Goal: Transaction & Acquisition: Purchase product/service

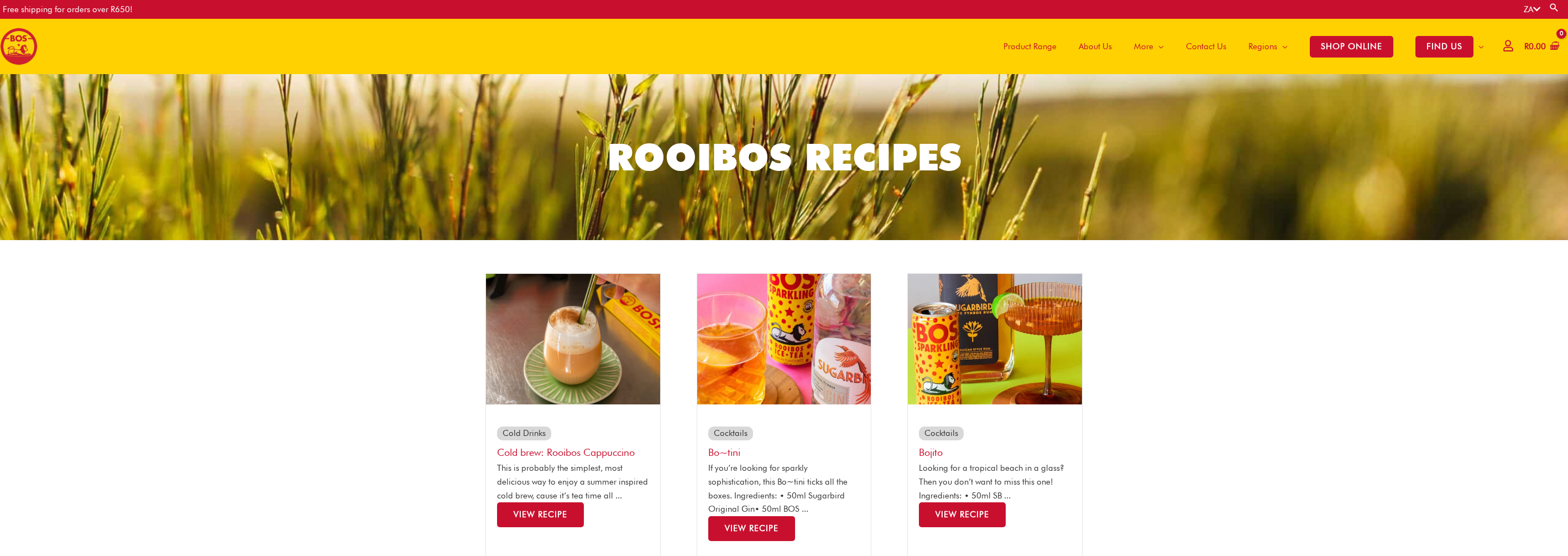
click at [1042, 46] on span "Product Range" at bounding box center [1029, 46] width 53 height 34
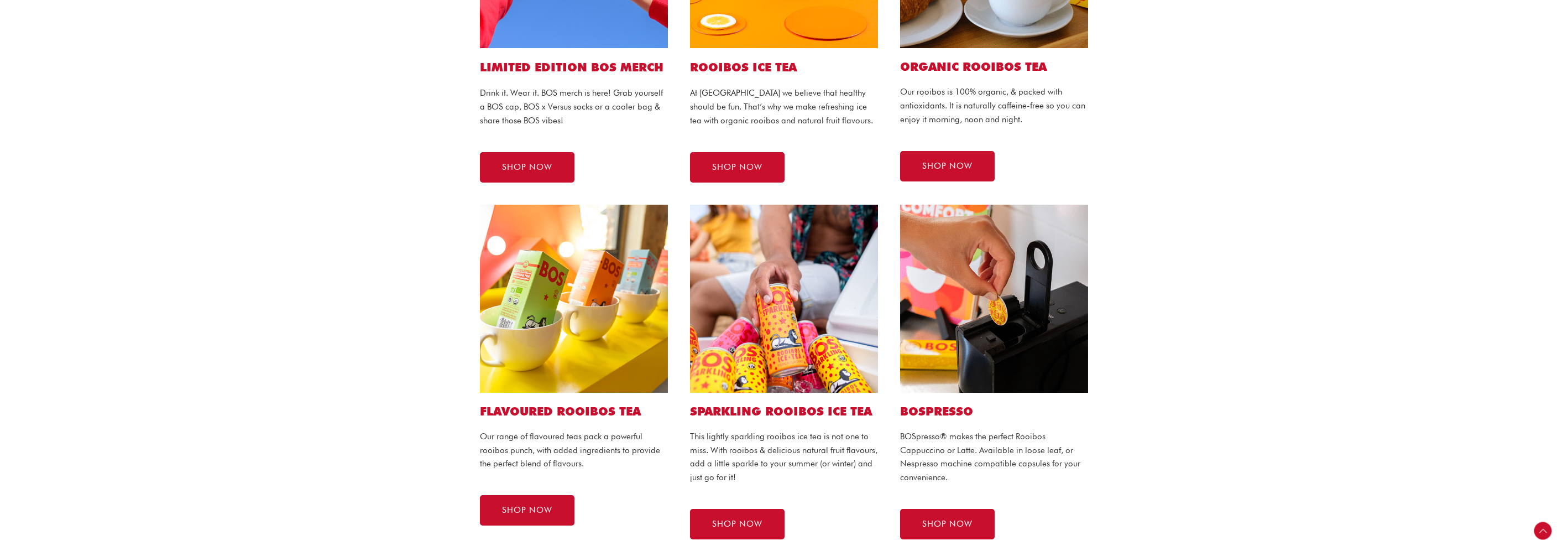
scroll to position [423, 0]
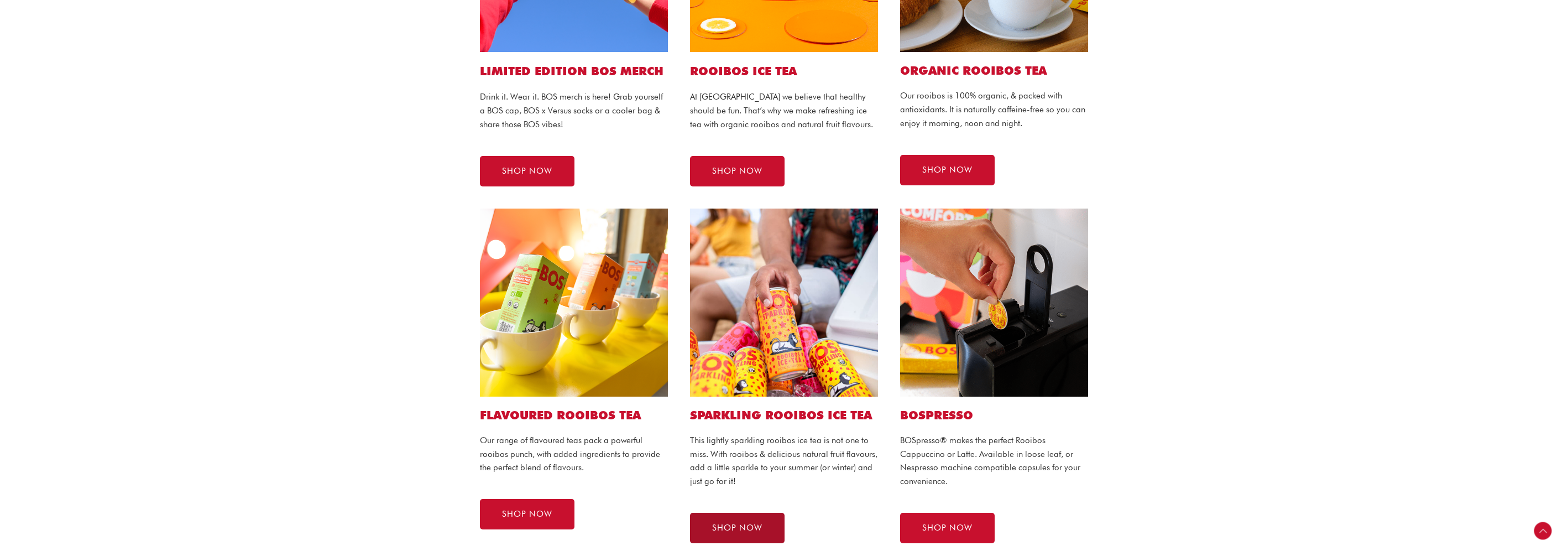
click at [751, 523] on span "SHOP NOW" at bounding box center [737, 527] width 50 height 9
